Goal: Information Seeking & Learning: Learn about a topic

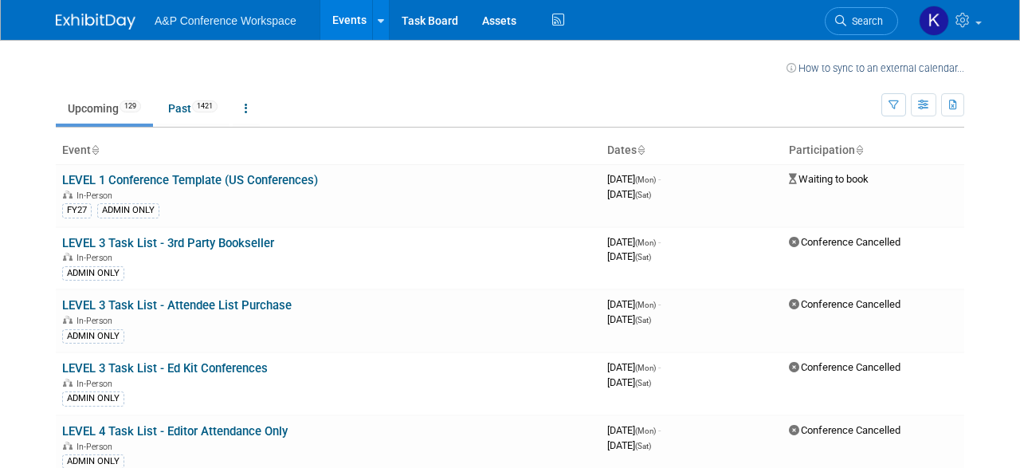
click at [189, 103] on link "Past 1421" at bounding box center [192, 108] width 73 height 30
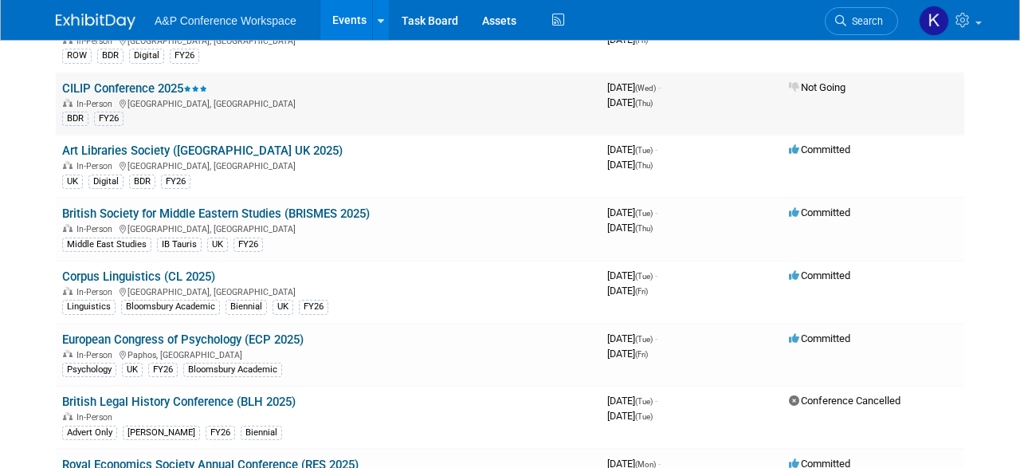
scroll to position [5720, 0]
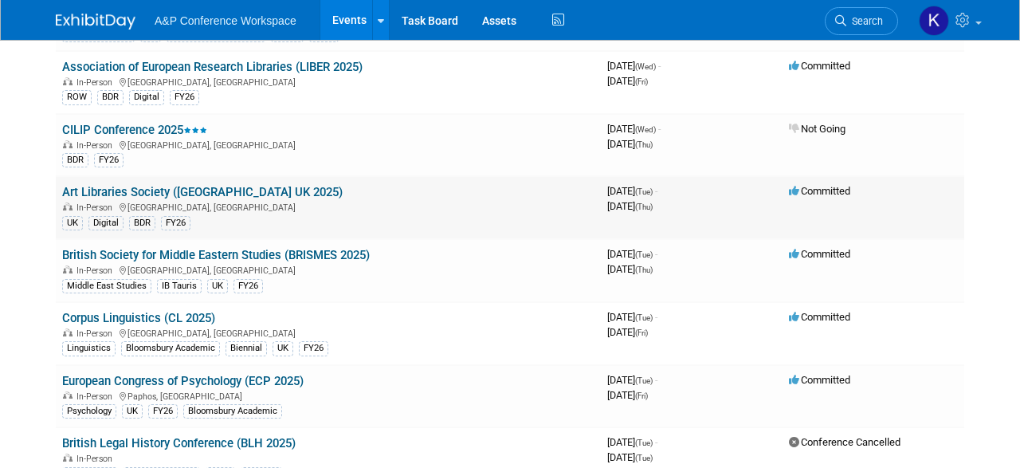
click at [152, 185] on link "Art Libraries Society ([GEOGRAPHIC_DATA] UK 2025)" at bounding box center [202, 192] width 281 height 14
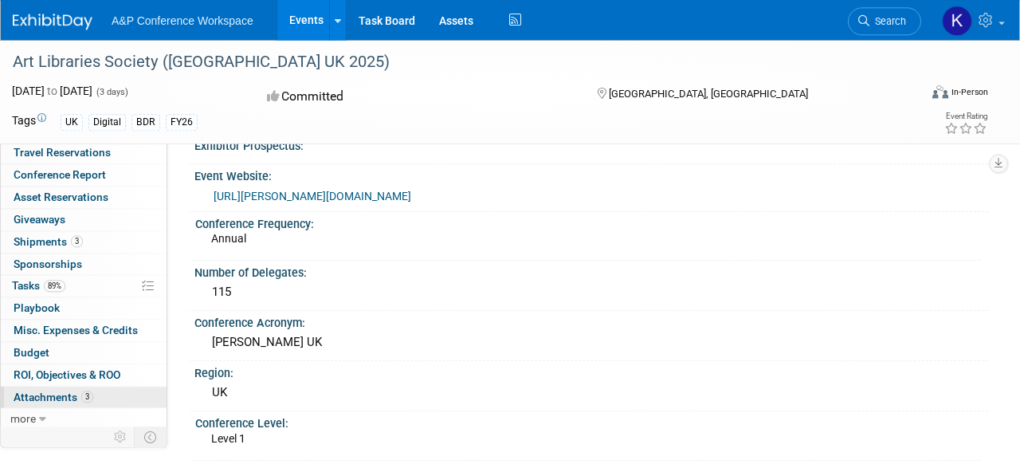
scroll to position [166, 0]
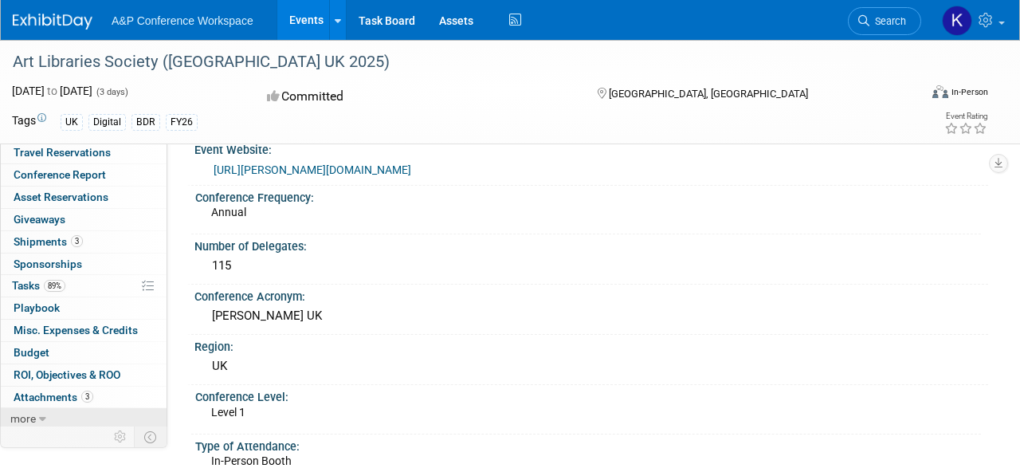
click at [25, 415] on span "more" at bounding box center [23, 418] width 26 height 13
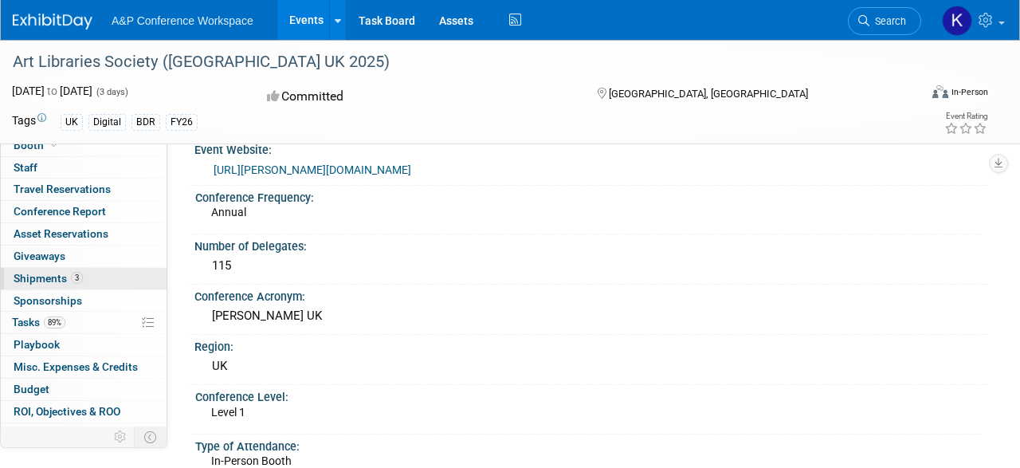
scroll to position [0, 0]
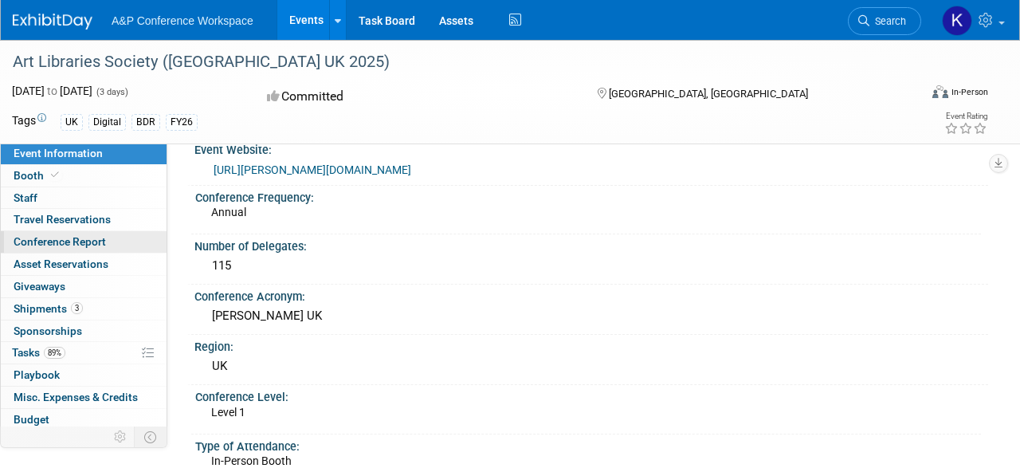
click at [47, 243] on span "Conference Report" at bounding box center [60, 241] width 92 height 13
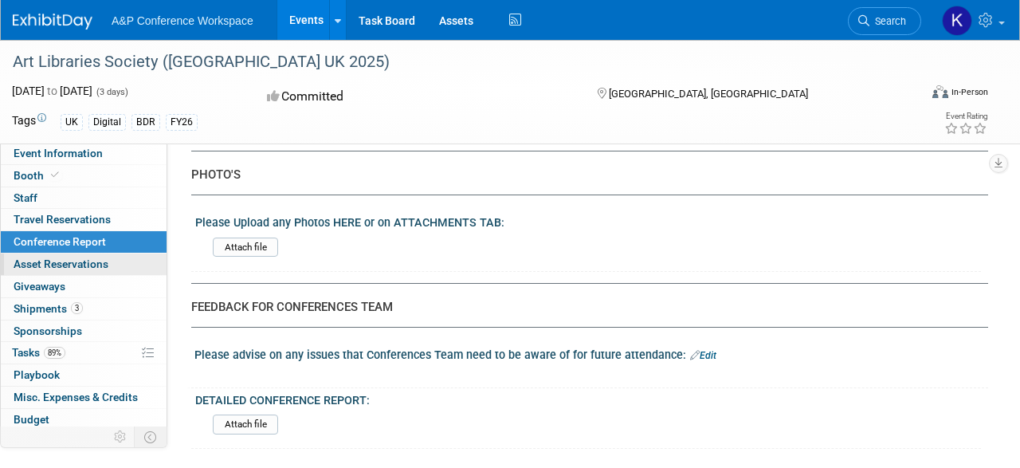
scroll to position [3091, 0]
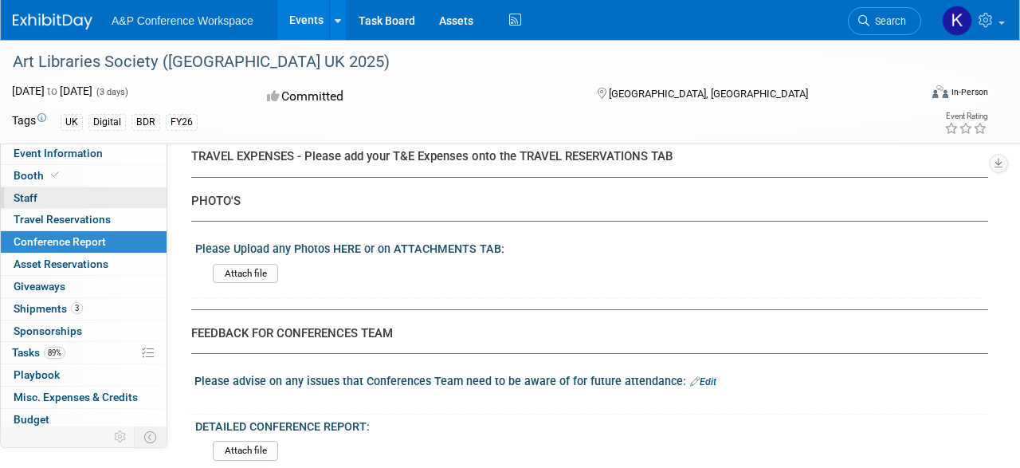
click at [26, 201] on span "Staff 0" at bounding box center [26, 197] width 24 height 13
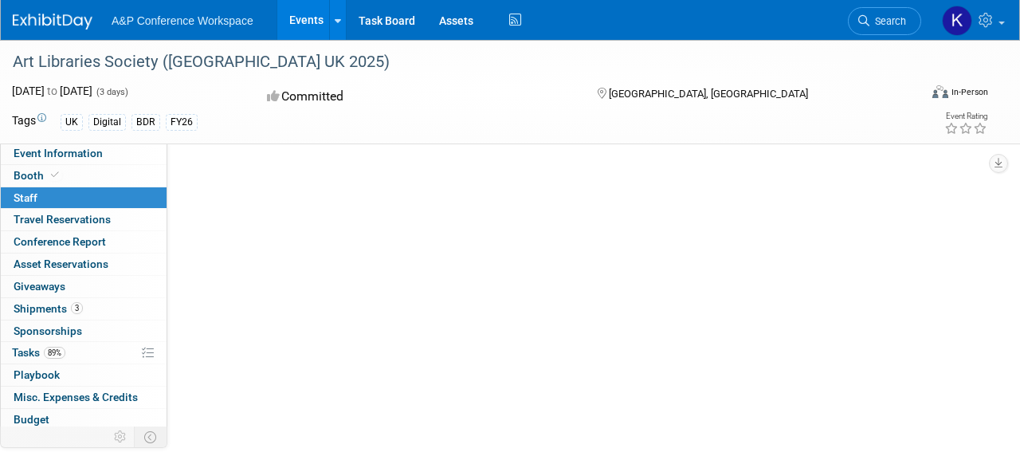
scroll to position [0, 0]
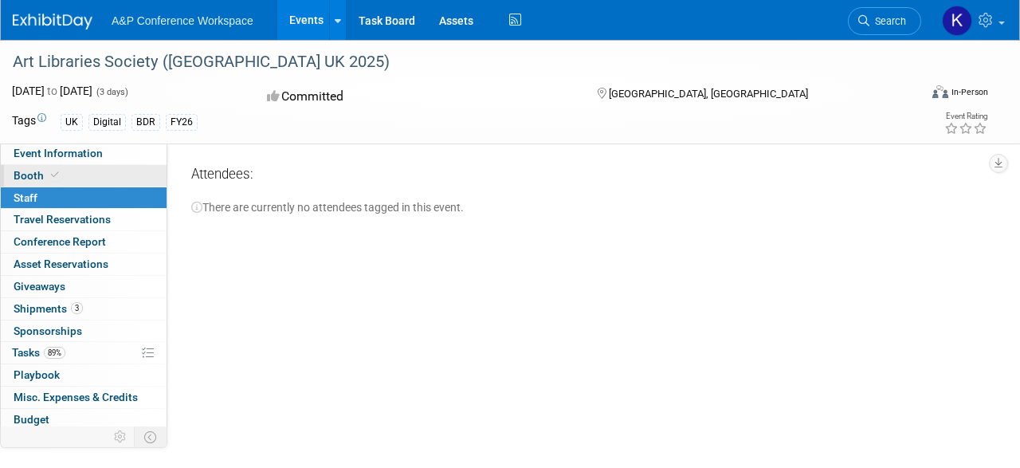
click at [45, 176] on span "Booth" at bounding box center [38, 175] width 49 height 13
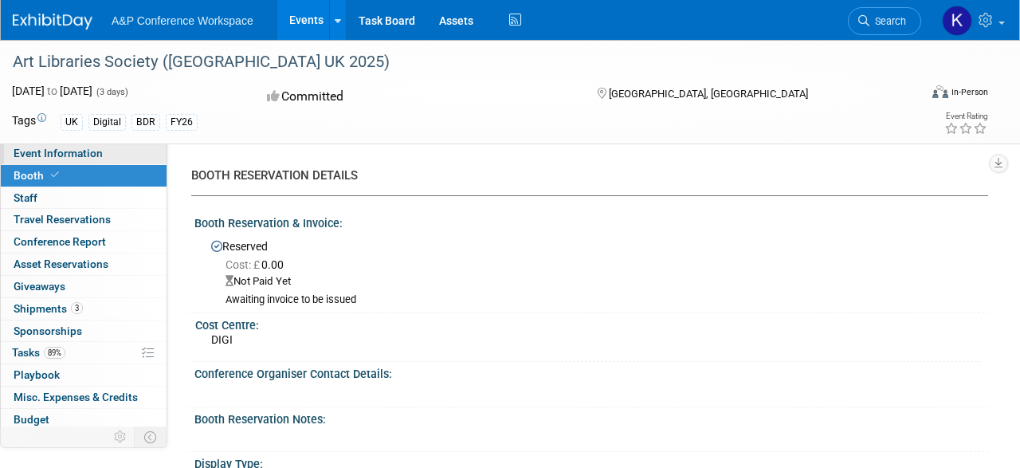
click at [85, 157] on span "Event Information" at bounding box center [58, 153] width 89 height 13
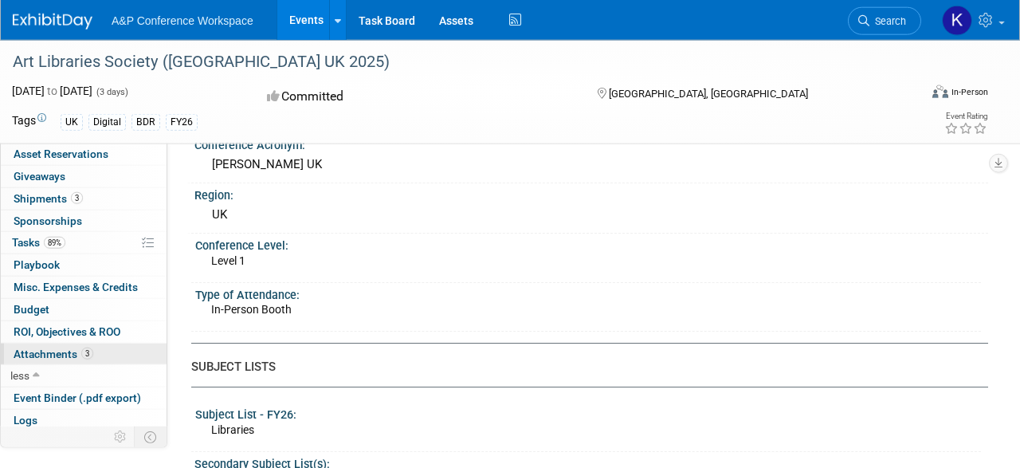
scroll to position [332, 0]
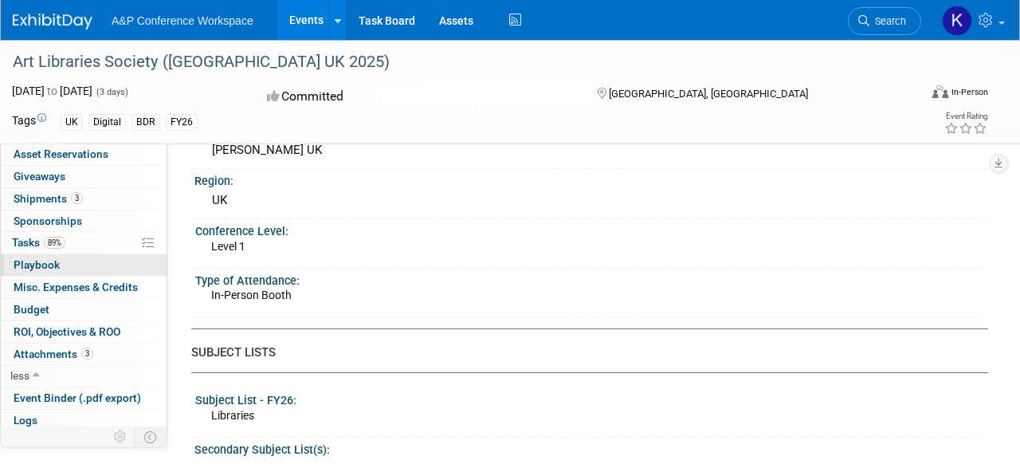
click at [45, 264] on span "Playbook 0" at bounding box center [37, 264] width 46 height 13
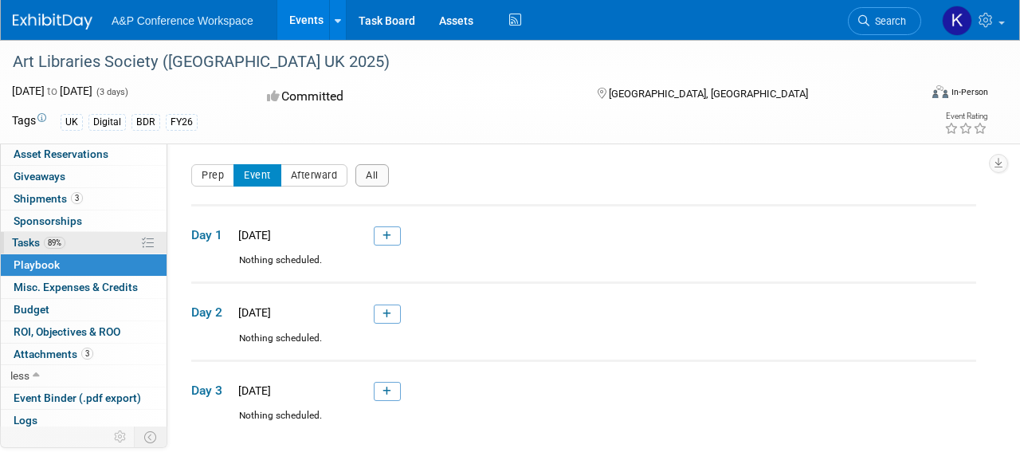
click at [42, 236] on span "Tasks 89%" at bounding box center [38, 242] width 53 height 13
